Goal: Task Accomplishment & Management: Complete application form

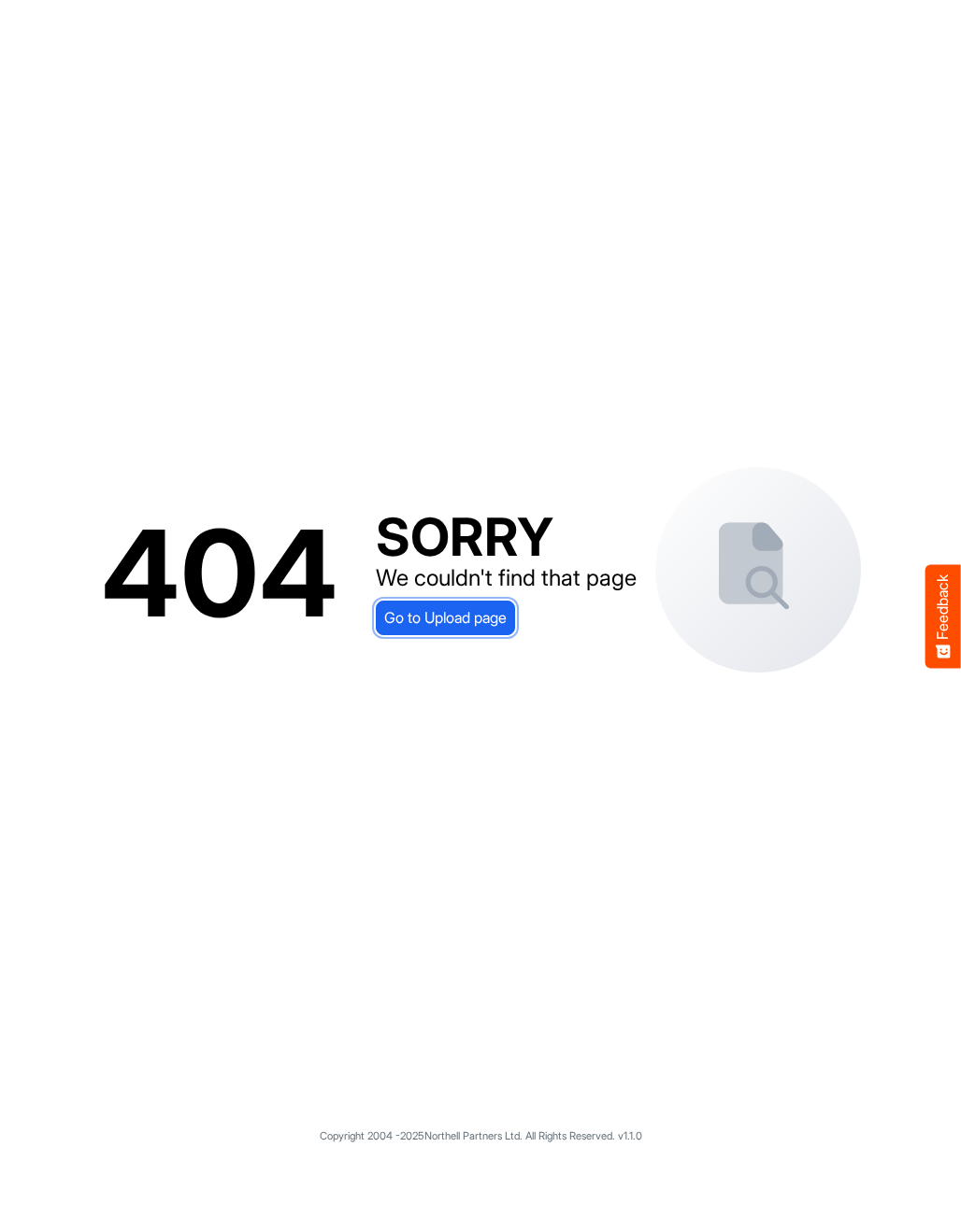
click at [470, 619] on span "Go to Upload page" at bounding box center [444, 617] width 122 height 24
